Goal: Transaction & Acquisition: Book appointment/travel/reservation

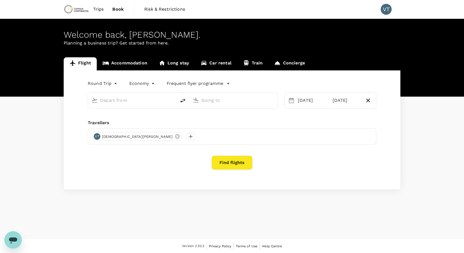
click at [107, 81] on body "Trips Book Risk & Restrictions VT Welcome back , Vedant . Planning a business t…" at bounding box center [232, 127] width 464 height 254
click at [109, 95] on li "One-Way" at bounding box center [103, 97] width 33 height 10
type input "oneway"
click at [132, 102] on input "text" at bounding box center [132, 100] width 65 height 8
type input "Adelaide (ADL)"
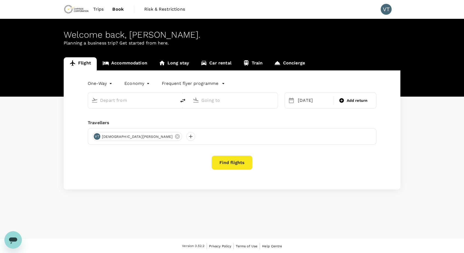
type input "Kalgoorlie, Australia (any)"
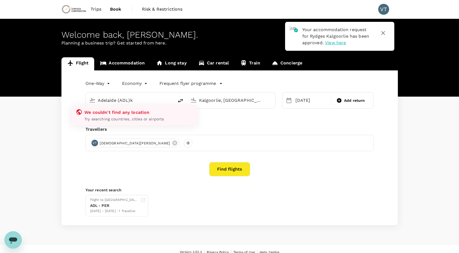
type input "Adelaide (ADL)ka"
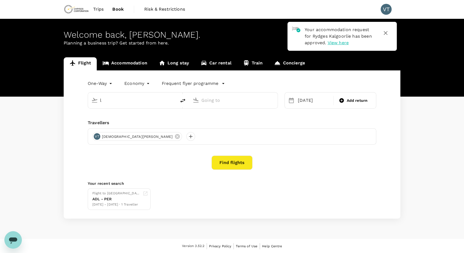
type input "Adelaide (ADL)"
type input "Kalgoorlie, Australia (any)"
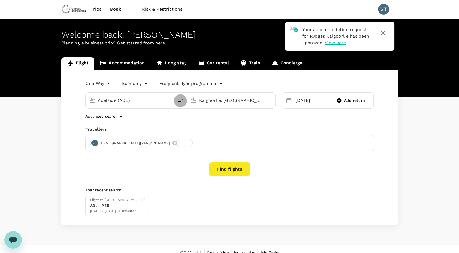
click at [180, 99] on icon "delete" at bounding box center [180, 101] width 7 height 7
type input "Kalgoorlie, Australia (any)"
type input "Adelaide (ADL)"
click at [306, 105] on div "28 Sep Add return" at bounding box center [328, 100] width 92 height 16
click at [306, 105] on div "28 Sep" at bounding box center [311, 100] width 37 height 11
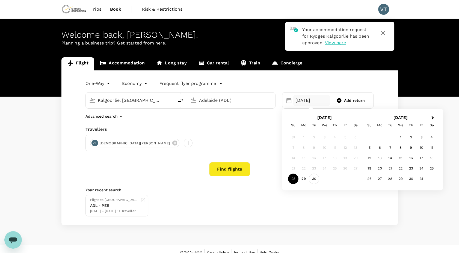
click at [317, 181] on div "30" at bounding box center [314, 179] width 10 height 10
click at [312, 101] on div "30 Sep" at bounding box center [311, 100] width 37 height 11
click at [302, 179] on div "29" at bounding box center [304, 179] width 10 height 10
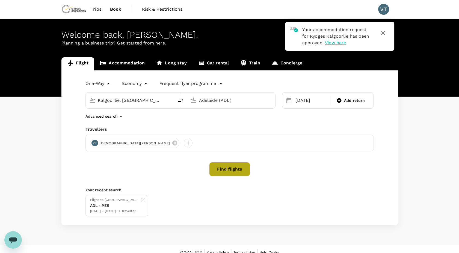
click at [231, 171] on button "Find flights" at bounding box center [229, 169] width 41 height 14
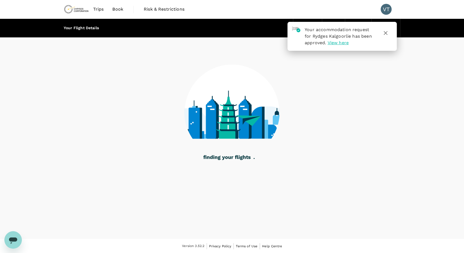
click at [384, 32] on icon "button" at bounding box center [385, 33] width 7 height 7
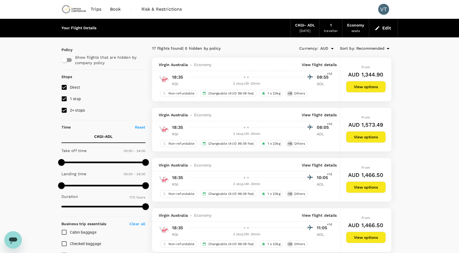
click at [304, 28] on div "29 Sep 2025" at bounding box center [305, 30] width 11 height 5
click at [382, 25] on button "Edit" at bounding box center [384, 28] width 20 height 9
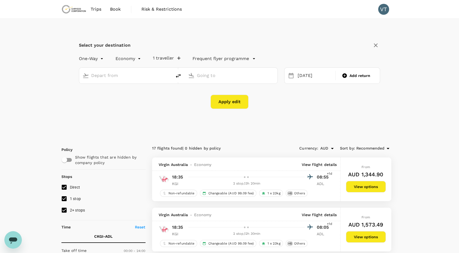
type input "Kalgoorlie, Australia (any)"
type input "Adelaide (ADL)"
click at [301, 79] on div "29 Sep" at bounding box center [315, 75] width 39 height 11
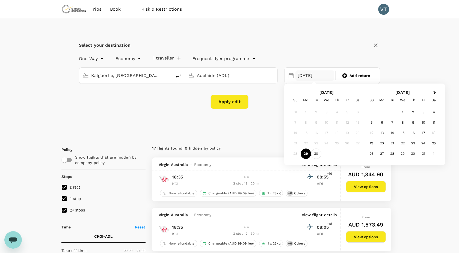
click at [317, 157] on div "30" at bounding box center [316, 154] width 10 height 10
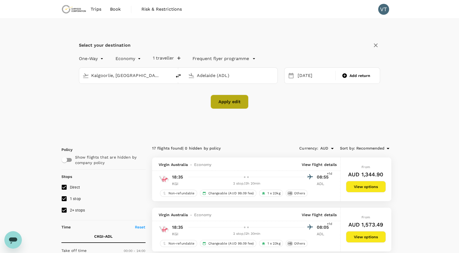
click at [241, 105] on button "Apply edit" at bounding box center [230, 102] width 38 height 14
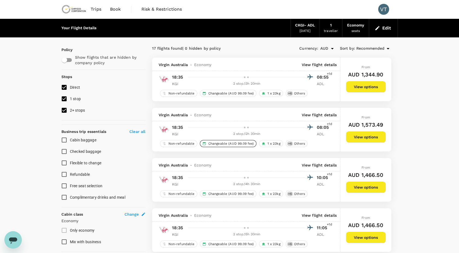
checkbox input "false"
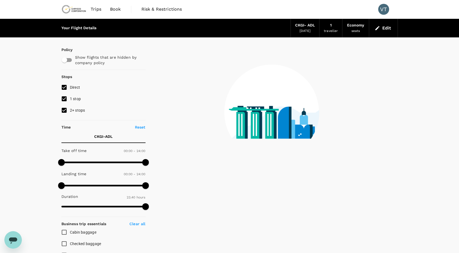
type input "1420"
checkbox input "true"
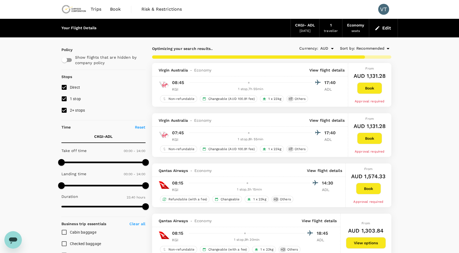
type input "1450"
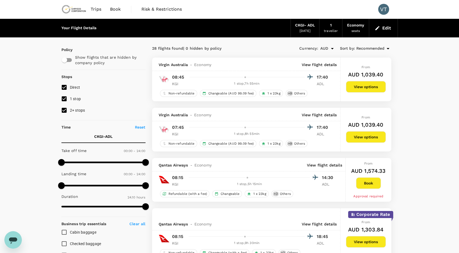
click at [322, 63] on p "View flight details" at bounding box center [319, 64] width 35 height 5
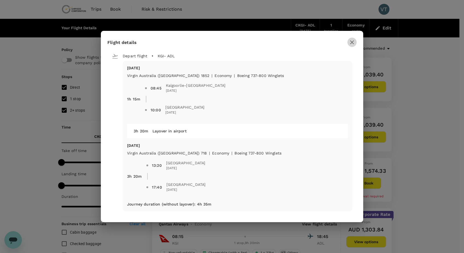
click at [352, 44] on icon "button" at bounding box center [352, 42] width 7 height 7
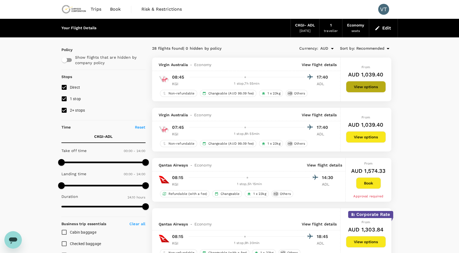
click at [377, 89] on button "View options" at bounding box center [366, 86] width 40 height 11
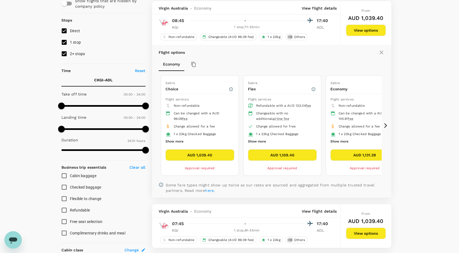
scroll to position [57, 0]
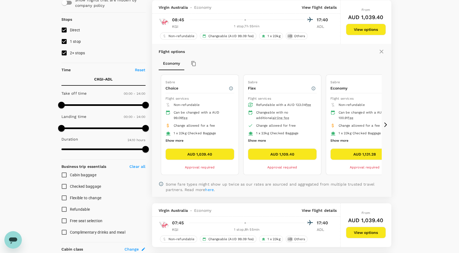
click at [208, 156] on button "AUD 1,039.40" at bounding box center [200, 154] width 69 height 11
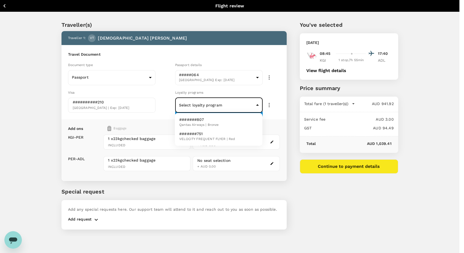
click at [245, 106] on body "Back to flight results Flight review Traveller(s) Traveller 1 : VT Vedant Tibre…" at bounding box center [232, 134] width 464 height 268
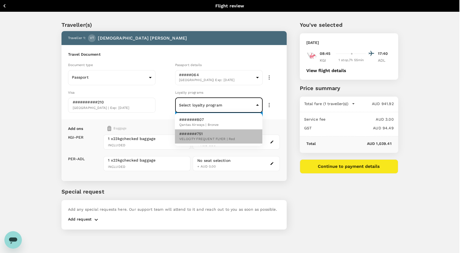
click at [231, 137] on span "VELOCITY FREQUENT FLYER | Red" at bounding box center [207, 139] width 56 height 5
type input "2401d15e-15a0-4cd6-897b-aa9752654107"
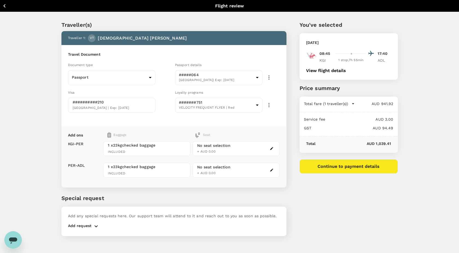
click at [318, 187] on div "You've selected Tuesday, 30 Sep 2025 08:45 17:40 KGI 1 stop , 7h 55min ADL View…" at bounding box center [342, 125] width 111 height 235
click at [323, 170] on button "Continue to payment details" at bounding box center [349, 167] width 98 height 14
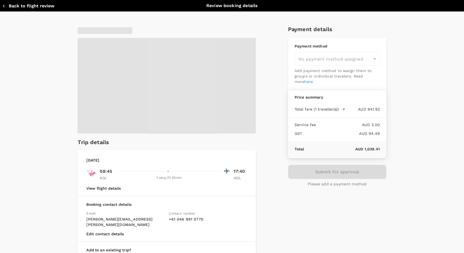
type input "9c4289b1-14a3-4119-8736-521306e5ca8f"
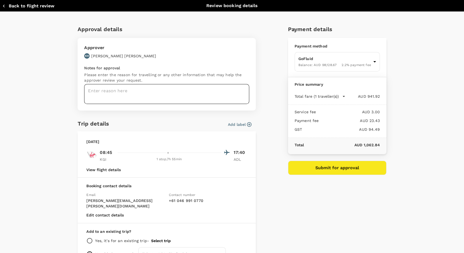
click at [215, 101] on textarea at bounding box center [166, 94] width 165 height 20
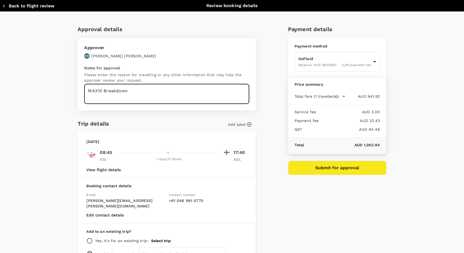
type textarea "MAX10 Breakdown"
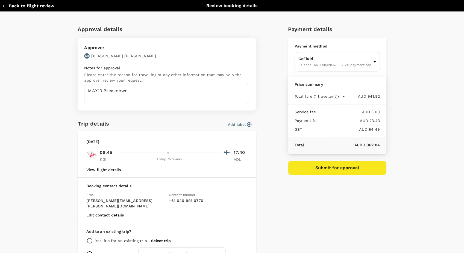
click at [247, 125] on icon "button" at bounding box center [249, 124] width 5 height 5
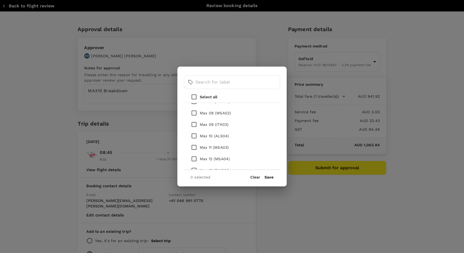
scroll to position [136, 0]
click at [194, 135] on input "checkbox" at bounding box center [193, 135] width 11 height 11
checkbox input "true"
click at [269, 179] on button "Save" at bounding box center [268, 177] width 9 height 4
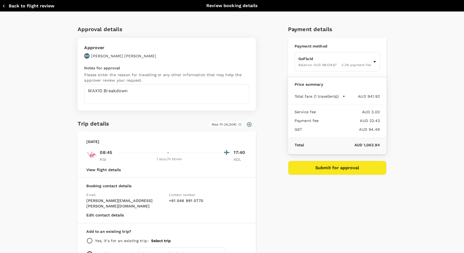
click at [269, 179] on div "Approval details Approver KH Kris Hennessy Notes for approval Please enter the …" at bounding box center [229, 143] width 313 height 246
click at [90, 238] on input "radio" at bounding box center [89, 241] width 7 height 7
radio input "true"
radio input "false"
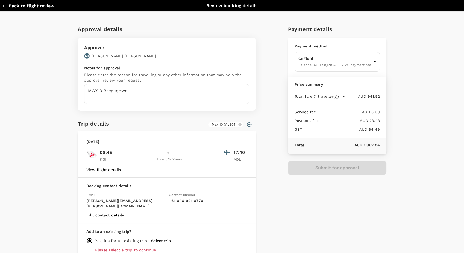
scroll to position [35, 0]
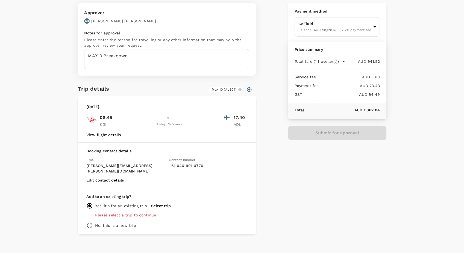
click at [166, 204] on button "Select trip" at bounding box center [161, 206] width 20 height 4
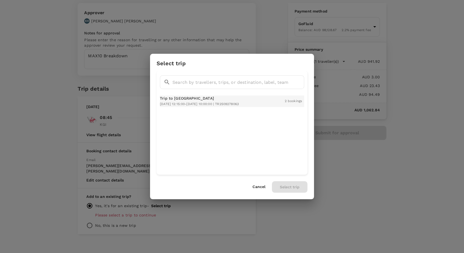
click at [219, 105] on span "2025-09-28 12:15:00 - 2025-09-30 10:00:00 | TR2509278063" at bounding box center [199, 104] width 79 height 4
click at [284, 182] on button "Select trip" at bounding box center [290, 186] width 36 height 11
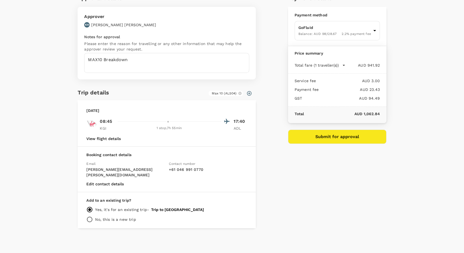
scroll to position [25, 0]
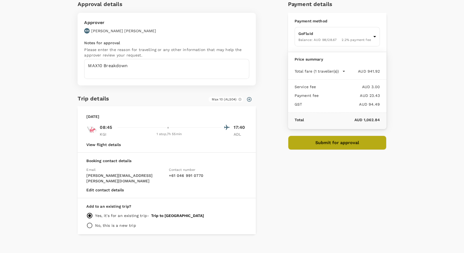
click at [327, 143] on button "Submit for approval" at bounding box center [337, 143] width 98 height 14
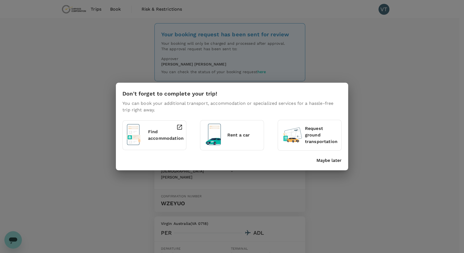
click at [338, 161] on p "Maybe later" at bounding box center [328, 160] width 25 height 7
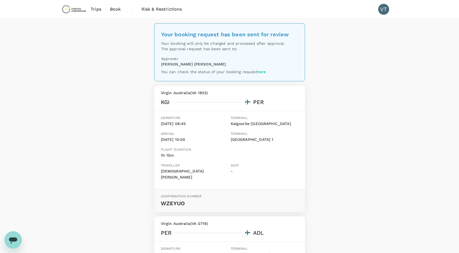
click at [338, 130] on div "Your booking request has been sent for review Your booking will only be charged…" at bounding box center [229, 199] width 459 height 361
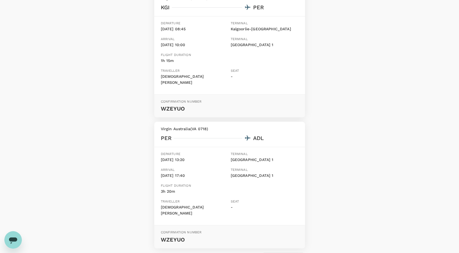
scroll to position [128, 0]
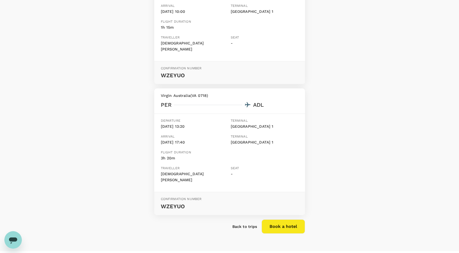
click at [247, 224] on p "Back to trips" at bounding box center [244, 226] width 25 height 5
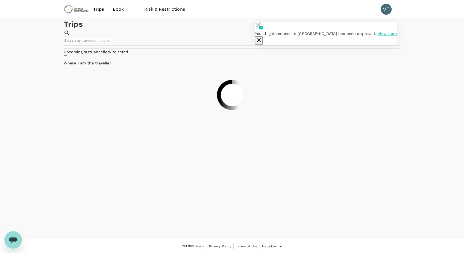
click at [378, 36] on span "View here" at bounding box center [387, 33] width 19 height 4
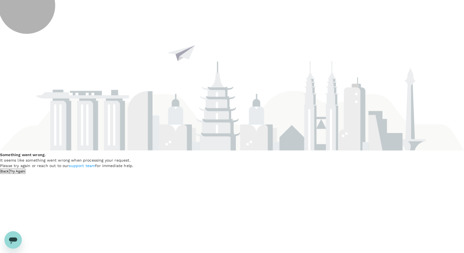
click at [26, 174] on button "Try Again" at bounding box center [17, 171] width 16 height 5
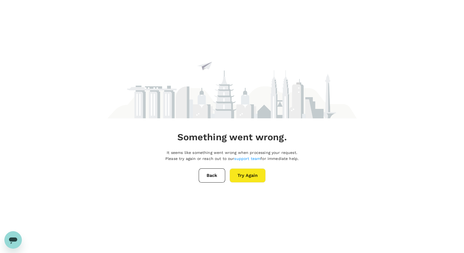
click at [210, 178] on button "Back" at bounding box center [212, 176] width 26 height 14
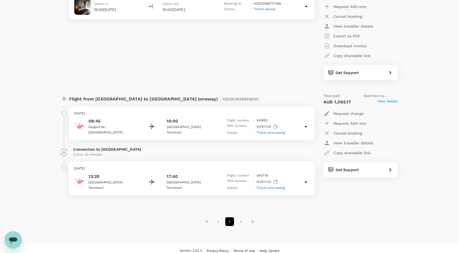
scroll to position [251, 0]
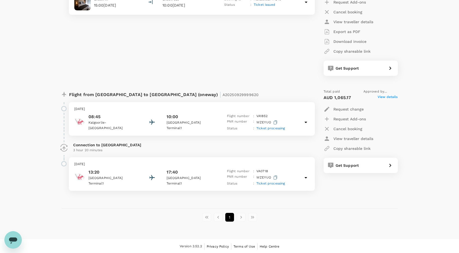
click at [275, 122] on icon "button" at bounding box center [276, 122] width 4 height 4
click at [219, 55] on div "Stay at Rydges Kalgoorlie (2 night(s)) Stay in Rydges Kalgoorlie Check in 15:00…" at bounding box center [185, 24] width 256 height 113
